Goal: Find specific page/section: Find specific page/section

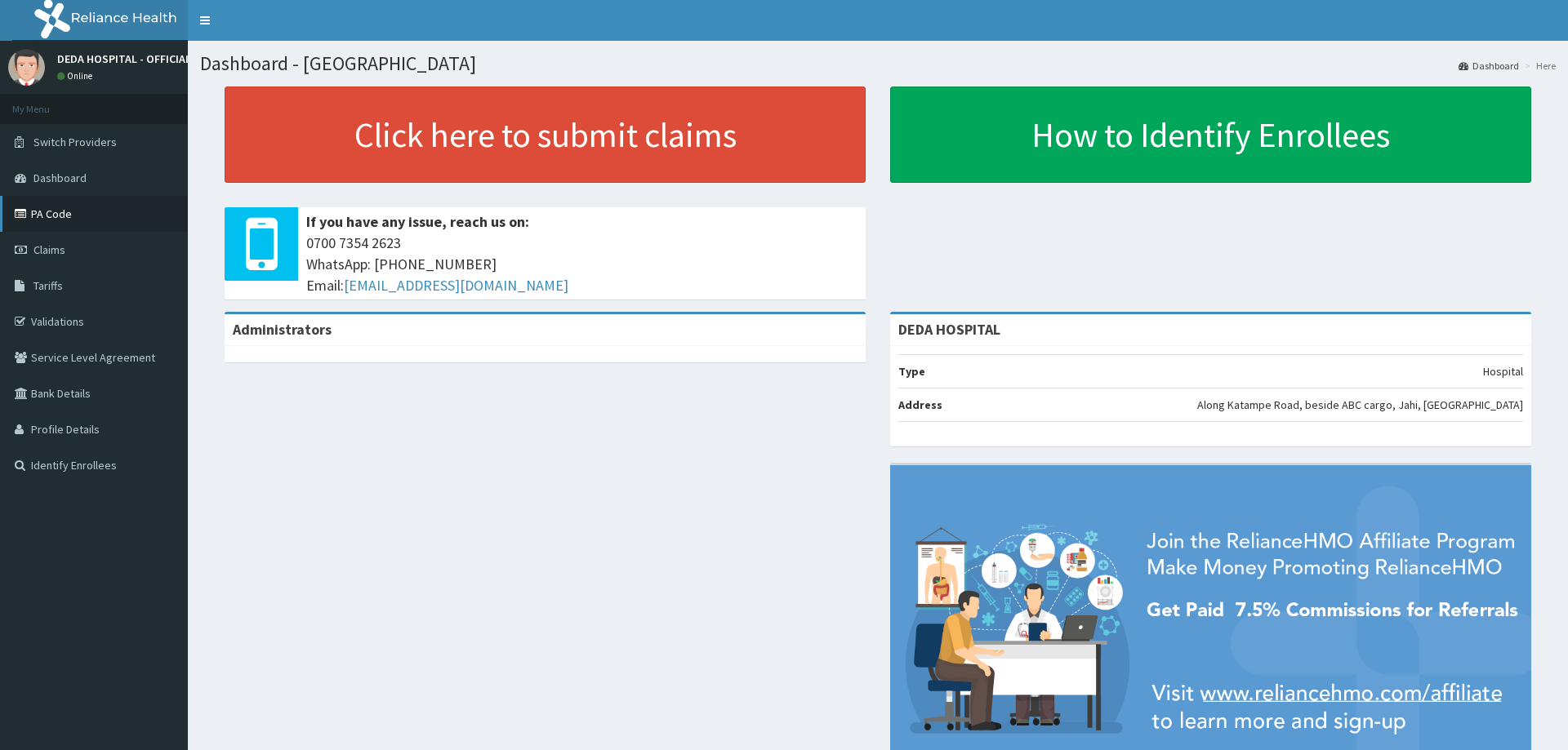
click at [61, 219] on link "PA Code" at bounding box center [93, 214] width 188 height 36
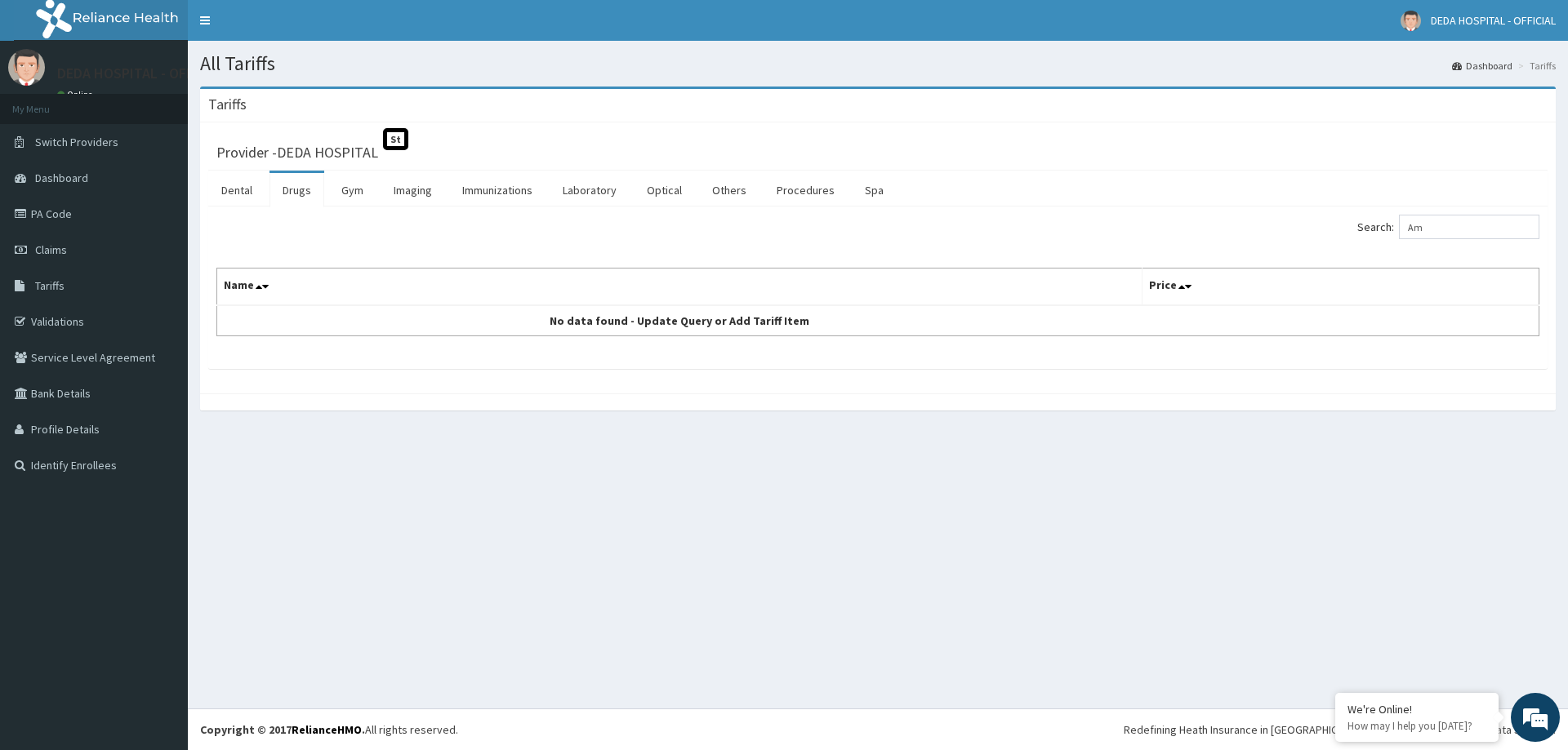
type input "A"
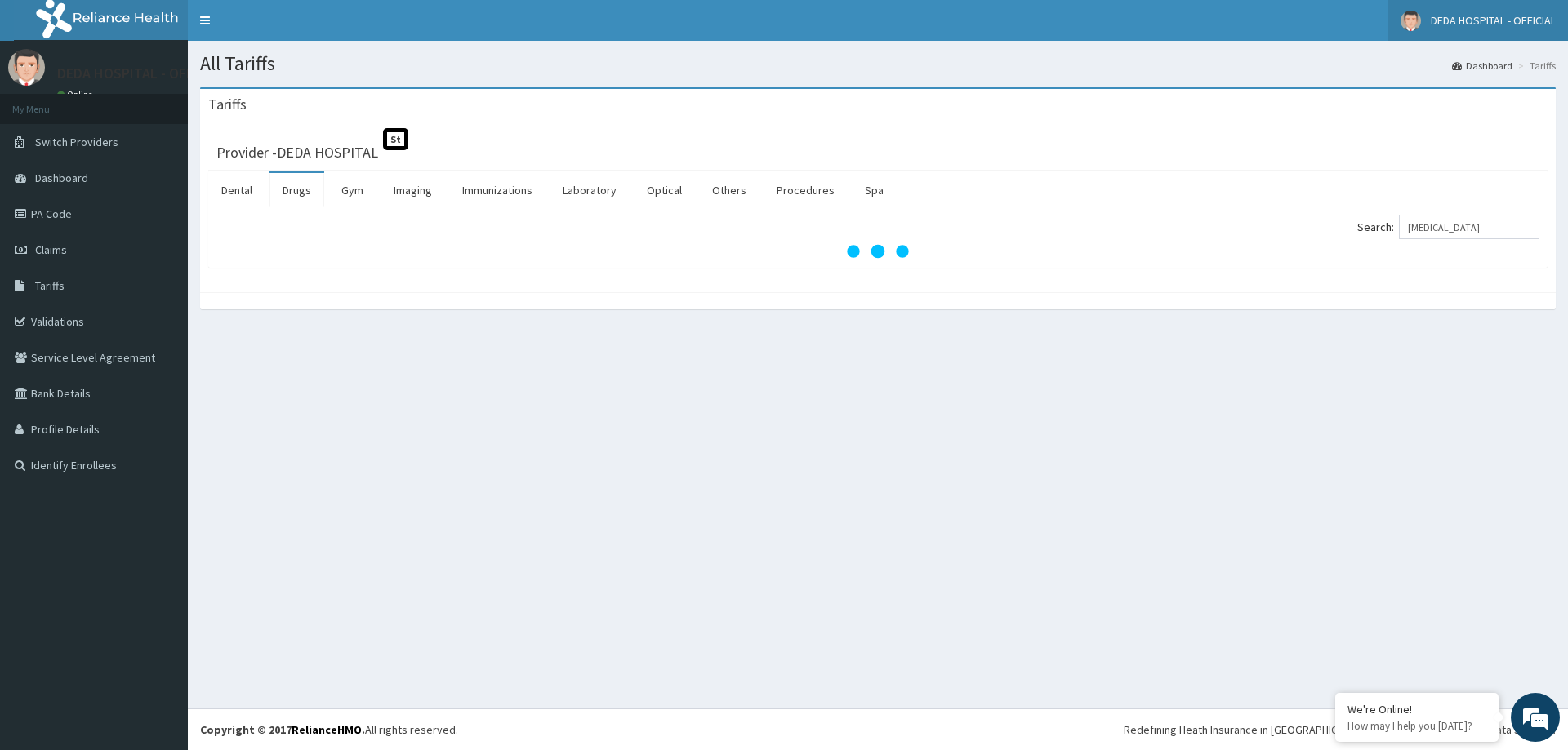
type input "[MEDICAL_DATA]"
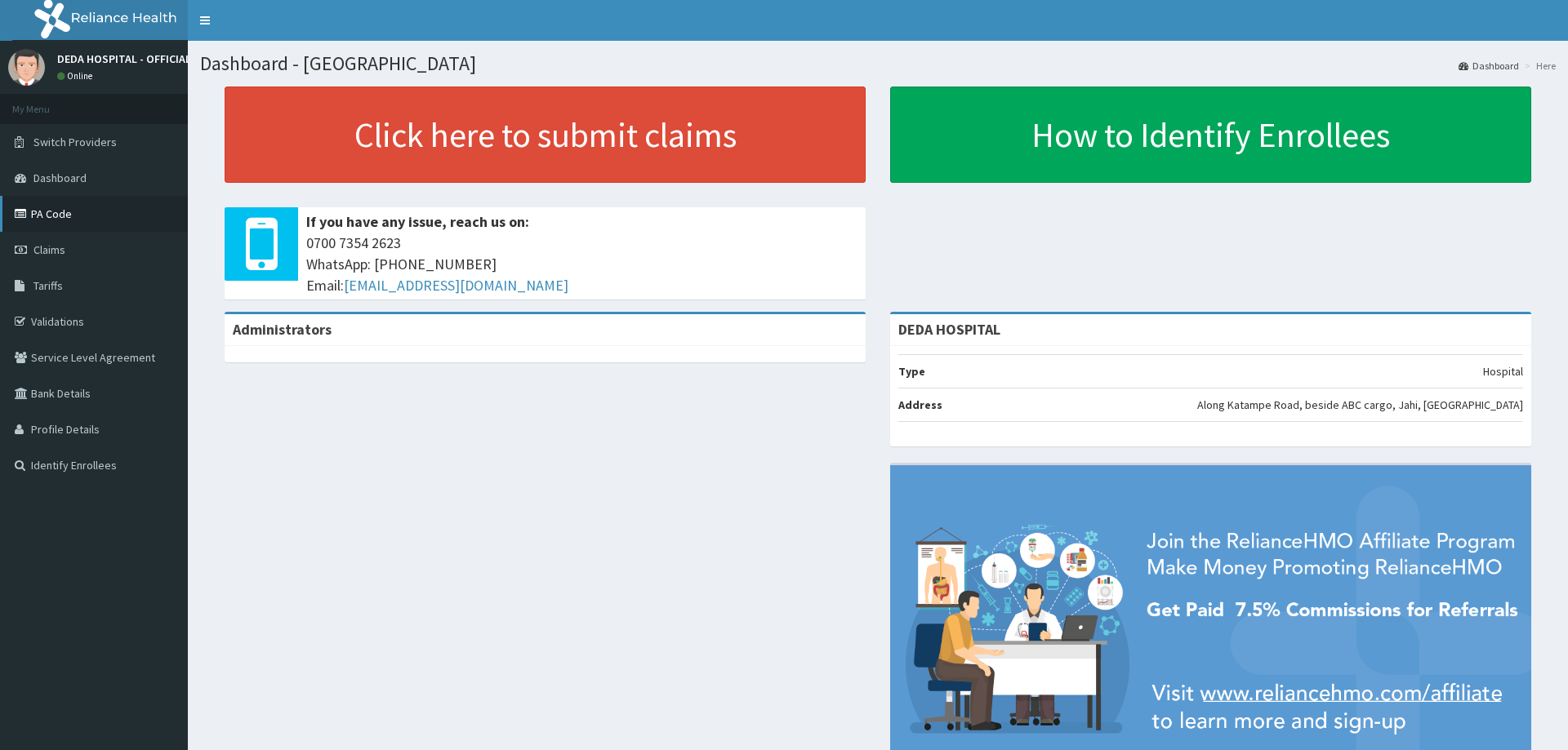
click at [50, 221] on link "PA Code" at bounding box center [93, 214] width 188 height 36
